Goal: Task Accomplishment & Management: Use online tool/utility

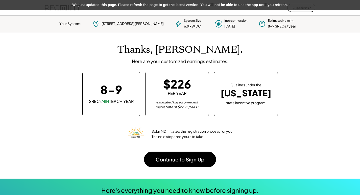
scroll to position [71, 141]
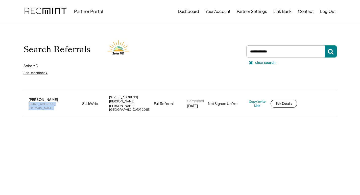
click at [50, 103] on div "josego7121@icloud.com" at bounding box center [54, 106] width 51 height 8
click at [252, 103] on div "Copy Invite Link" at bounding box center [257, 104] width 17 height 8
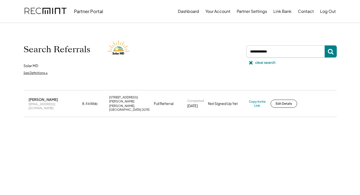
drag, startPoint x: 276, startPoint y: 51, endPoint x: 227, endPoint y: 39, distance: 50.4
click at [227, 39] on div "Search Referrals Solar MD See Definitions ↓ clear search" at bounding box center [179, 57] width 313 height 42
paste input "**********"
click at [338, 46] on div "Search Referrals Solar MD See Definitions ↓ clear search" at bounding box center [179, 56] width 323 height 67
click at [335, 49] on button at bounding box center [331, 51] width 12 height 12
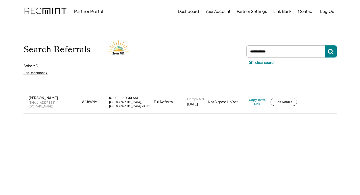
click at [48, 104] on div "hardmanroadside@aol.com" at bounding box center [54, 105] width 51 height 8
copy div "hardmanroadside@aol.com"
click at [257, 103] on div "Copy Invite Link" at bounding box center [257, 102] width 17 height 8
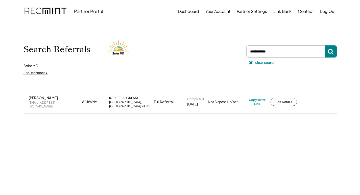
drag, startPoint x: 279, startPoint y: 54, endPoint x: 249, endPoint y: 54, distance: 30.3
click at [222, 49] on div "Search Referrals Solar MD See Definitions ↓ clear search" at bounding box center [179, 57] width 313 height 42
paste input "**********"
click at [330, 54] on icon at bounding box center [331, 52] width 6 height 6
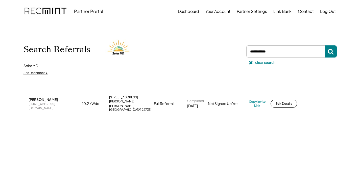
click at [52, 104] on div "rrmantz37@aol.com" at bounding box center [54, 106] width 51 height 8
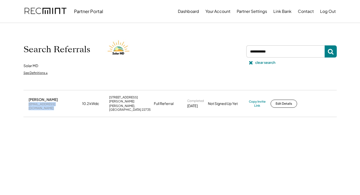
click at [52, 104] on div "rrmantz37@aol.com" at bounding box center [54, 106] width 51 height 8
click at [261, 105] on div "Robert Mantz rrmantz37@aol.com 10.2 kWdc 18232 Reva Farms Ln Reva, VA 22735 Ful…" at bounding box center [179, 103] width 313 height 26
click at [260, 102] on div "Copy Invite Link" at bounding box center [257, 104] width 17 height 8
drag, startPoint x: 276, startPoint y: 52, endPoint x: 251, endPoint y: 53, distance: 25.5
click at [251, 53] on input "input" at bounding box center [285, 51] width 78 height 12
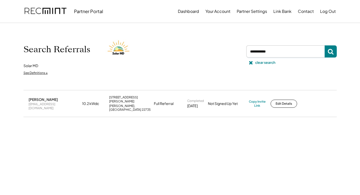
paste input "**********"
click at [331, 52] on icon at bounding box center [331, 52] width 6 height 6
click at [42, 102] on div "shawn30711@verizon.net" at bounding box center [54, 106] width 51 height 8
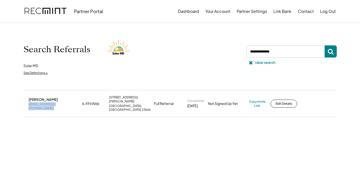
copy div "shawn30711@verizon.net"
click at [255, 100] on div "Copy Invite Link" at bounding box center [257, 104] width 17 height 8
drag, startPoint x: 273, startPoint y: 53, endPoint x: 253, endPoint y: 54, distance: 19.5
click at [253, 54] on input "input" at bounding box center [285, 51] width 78 height 12
click at [282, 50] on input "input" at bounding box center [285, 51] width 78 height 12
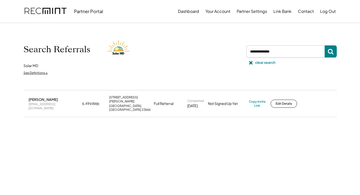
click at [283, 52] on input "input" at bounding box center [285, 51] width 78 height 12
drag, startPoint x: 279, startPoint y: 52, endPoint x: 242, endPoint y: 57, distance: 38.1
click at [242, 57] on div "Search Referrals Solar MD See Definitions ↓ clear search" at bounding box center [179, 57] width 313 height 42
paste input "**********"
click at [328, 52] on button at bounding box center [331, 51] width 12 height 12
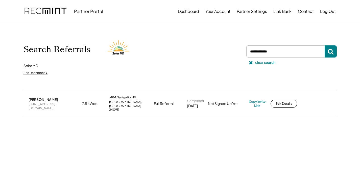
click at [65, 103] on div "robertsdaniel419@gmail.com" at bounding box center [54, 106] width 51 height 8
copy div "robertsdaniel419@gmail.com"
click at [263, 101] on div "Copy Invite Link" at bounding box center [257, 104] width 17 height 8
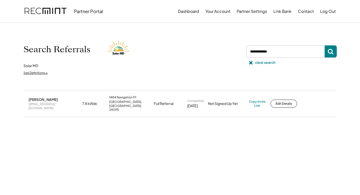
click at [177, 48] on div "Search Referrals Solar MD See Definitions ↓ clear search" at bounding box center [179, 57] width 313 height 42
paste input "**********"
click at [331, 51] on icon at bounding box center [331, 52] width 6 height 6
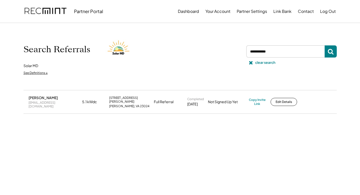
click at [49, 102] on div "midnightrider571@aol.com" at bounding box center [54, 105] width 51 height 8
click at [49, 101] on div "midnightrider571@aol.com" at bounding box center [54, 105] width 51 height 8
copy div "midnightrider571@aol.com"
click at [261, 98] on div "Copy Invite Link" at bounding box center [257, 102] width 17 height 8
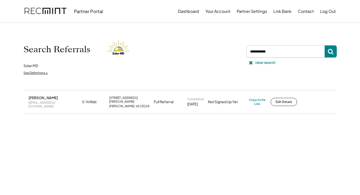
drag, startPoint x: 264, startPoint y: 50, endPoint x: 247, endPoint y: 50, distance: 17.4
click at [245, 50] on div at bounding box center [291, 51] width 92 height 12
paste input "**********"
type input "**********"
click at [335, 55] on button at bounding box center [331, 51] width 12 height 12
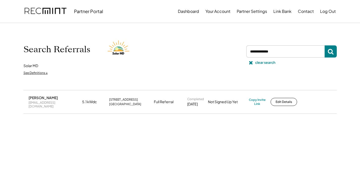
click at [46, 103] on div "acetopo85@yahoo.com" at bounding box center [54, 105] width 51 height 8
copy div "acetopo85@yahoo.com"
drag, startPoint x: 255, startPoint y: 99, endPoint x: 238, endPoint y: 84, distance: 22.8
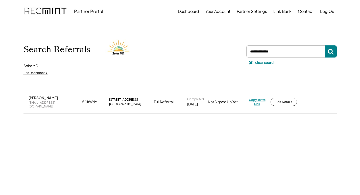
click at [255, 99] on div "Copy Invite Link" at bounding box center [257, 102] width 17 height 8
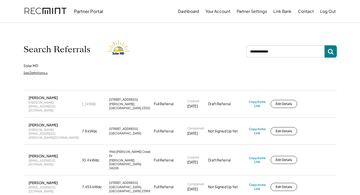
click at [330, 53] on use at bounding box center [331, 52] width 6 height 6
click at [332, 49] on icon at bounding box center [331, 52] width 6 height 6
click at [277, 52] on input "input" at bounding box center [285, 51] width 78 height 12
type input "**********"
click at [333, 50] on icon at bounding box center [331, 52] width 6 height 6
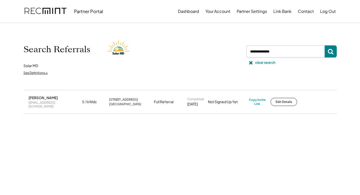
drag, startPoint x: 292, startPoint y: 53, endPoint x: 195, endPoint y: 47, distance: 96.4
click at [195, 47] on div "Search Referrals Solar MD See Definitions ↓ clear search" at bounding box center [179, 57] width 313 height 42
paste input "input"
click at [275, 51] on input "input" at bounding box center [285, 51] width 78 height 12
paste input "**********"
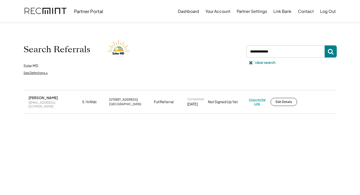
click at [261, 102] on div "Copy Invite Link" at bounding box center [257, 102] width 17 height 8
drag, startPoint x: 301, startPoint y: 53, endPoint x: 203, endPoint y: 37, distance: 98.8
click at [203, 37] on div "Search Referrals Solar MD See Definitions ↓ clear search" at bounding box center [179, 57] width 313 height 42
paste input "**********"
click at [330, 50] on icon at bounding box center [331, 52] width 6 height 6
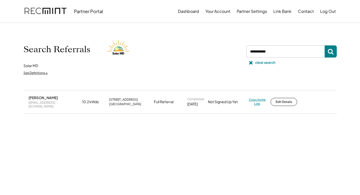
drag, startPoint x: 253, startPoint y: 100, endPoint x: 242, endPoint y: 95, distance: 12.3
click at [253, 100] on div "Copy Invite Link" at bounding box center [257, 102] width 17 height 8
drag, startPoint x: 286, startPoint y: 52, endPoint x: 201, endPoint y: 47, distance: 84.8
click at [201, 47] on div "Search Referrals Solar MD See Definitions ↓ clear search" at bounding box center [179, 57] width 313 height 42
paste input "**********"
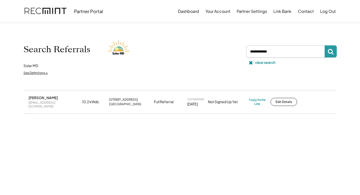
click at [329, 50] on use at bounding box center [331, 52] width 6 height 6
click at [49, 103] on div "dovefamily8@gmail.com" at bounding box center [54, 105] width 51 height 8
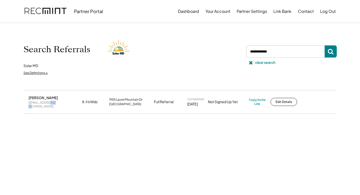
click at [49, 103] on div "dovefamily8@gmail.com" at bounding box center [54, 105] width 51 height 8
drag, startPoint x: 252, startPoint y: 98, endPoint x: 248, endPoint y: 95, distance: 4.1
click at [250, 98] on div "Copy Invite Link" at bounding box center [257, 102] width 17 height 8
drag, startPoint x: 215, startPoint y: 50, endPoint x: 192, endPoint y: 47, distance: 23.9
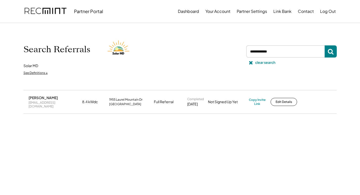
click at [191, 47] on div "Search Referrals Solar MD See Definitions ↓ clear search" at bounding box center [179, 57] width 313 height 42
paste input "**********"
click at [327, 51] on button at bounding box center [331, 51] width 12 height 12
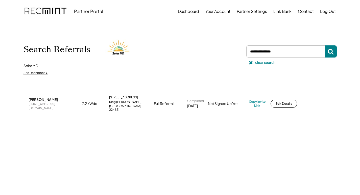
click at [48, 103] on div "jpsvenn@hotmail.com" at bounding box center [54, 106] width 51 height 8
copy div "jpsvenn@hotmail.com"
click at [259, 102] on div "Copy Invite Link" at bounding box center [257, 104] width 17 height 8
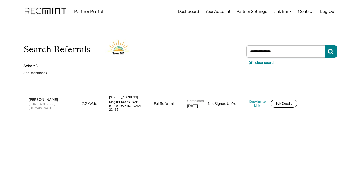
drag, startPoint x: 283, startPoint y: 48, endPoint x: 278, endPoint y: 56, distance: 10.0
click at [204, 49] on div "Search Referrals Solar MD See Definitions ↓ clear search" at bounding box center [179, 57] width 313 height 42
paste input "**********"
type input "**********"
drag, startPoint x: 329, startPoint y: 50, endPoint x: 324, endPoint y: 49, distance: 4.7
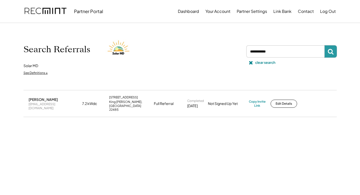
click at [329, 49] on icon at bounding box center [331, 52] width 6 height 6
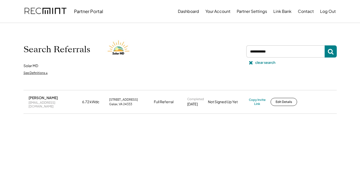
click at [68, 104] on div "galaxautoexchange@gmail.com" at bounding box center [54, 105] width 51 height 8
copy div "galaxautoexchange@gmail.com"
drag, startPoint x: 261, startPoint y: 99, endPoint x: 253, endPoint y: 93, distance: 9.5
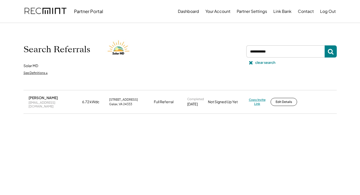
click at [260, 99] on div "Copy Invite Link" at bounding box center [257, 102] width 17 height 8
click at [261, 102] on div "Copy Invite Link" at bounding box center [257, 102] width 17 height 8
